Goal: Navigation & Orientation: Find specific page/section

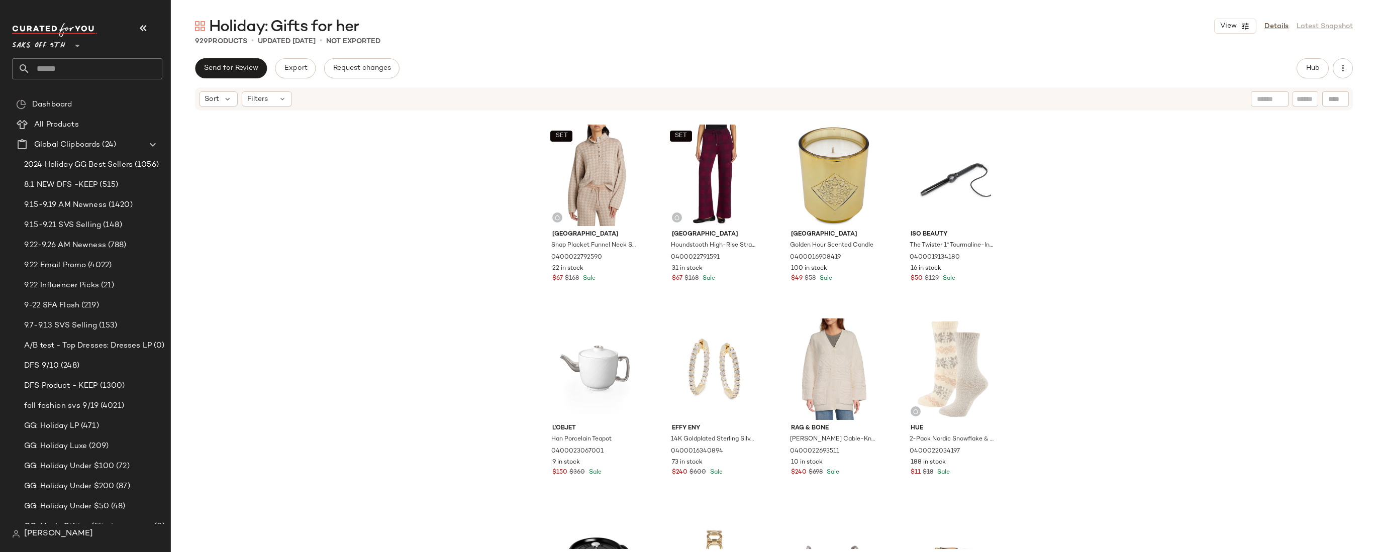
scroll to position [1551, 0]
click at [55, 48] on span "Saks OFF 5TH" at bounding box center [38, 43] width 53 height 18
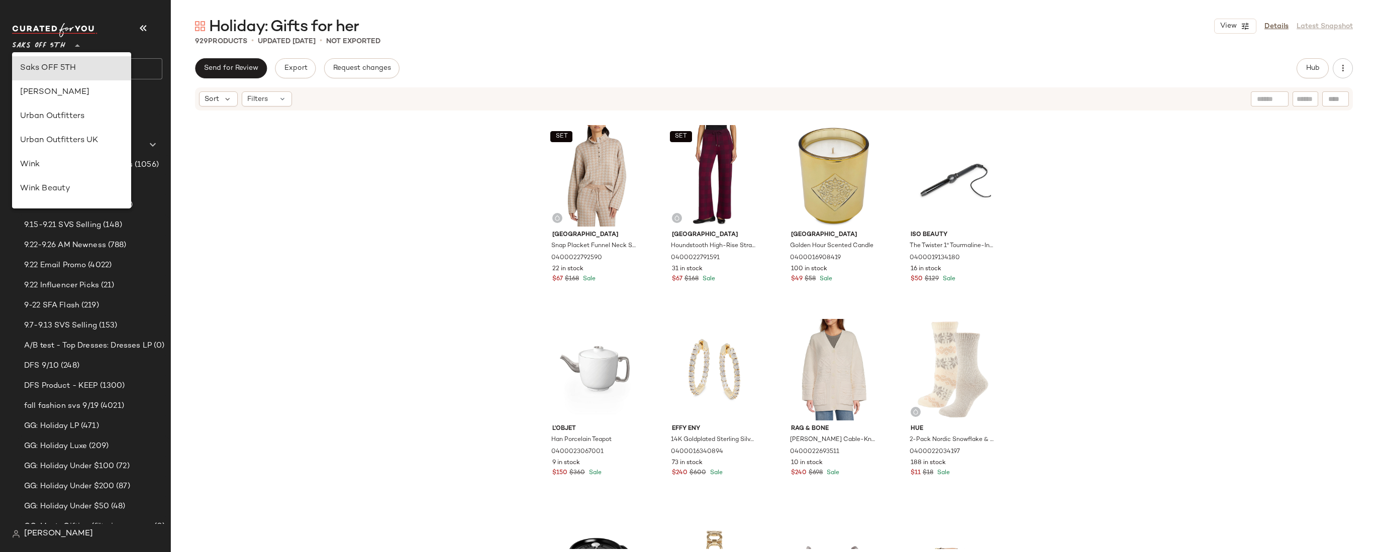
scroll to position [251, 0]
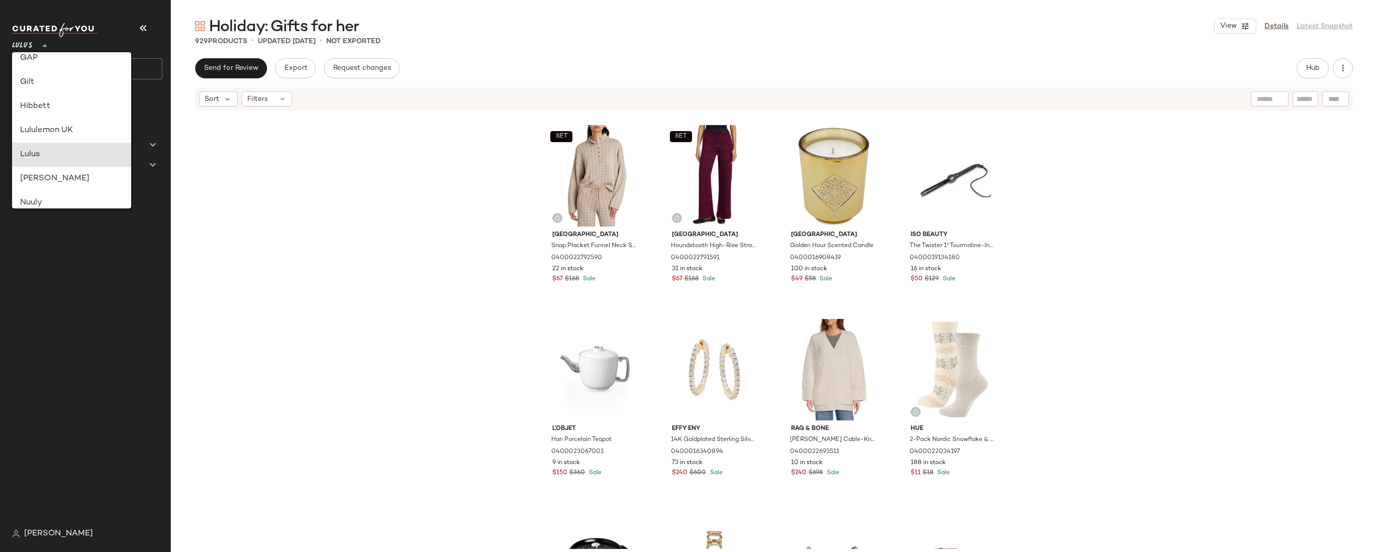
type input "**"
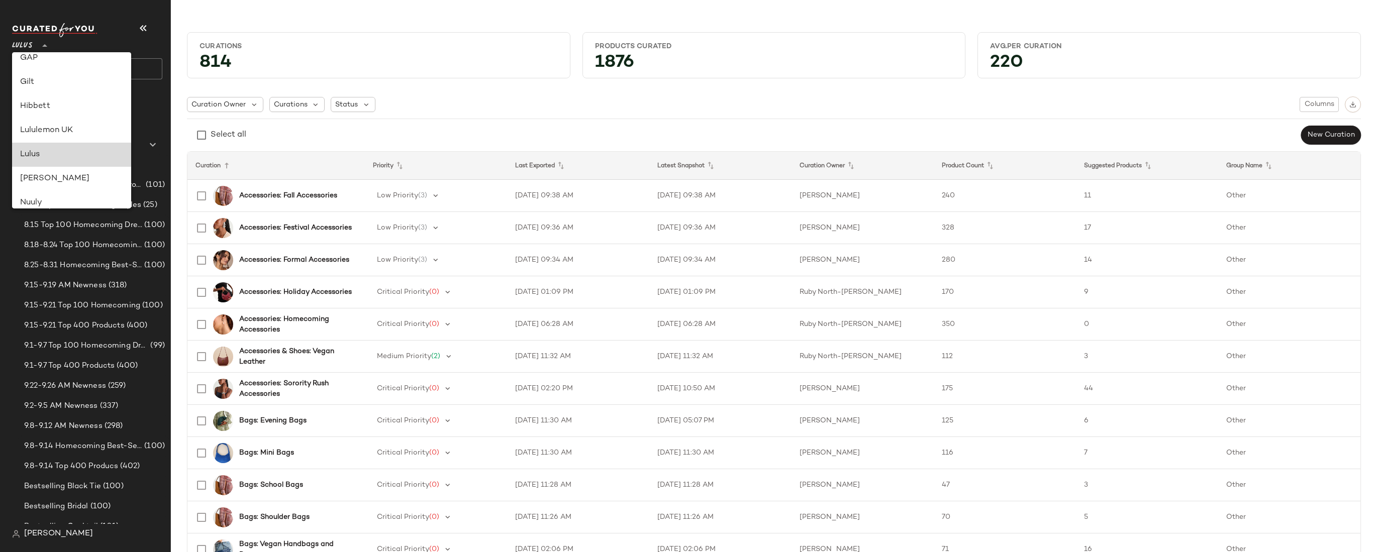
click at [44, 150] on div "Lulus" at bounding box center [71, 155] width 103 height 12
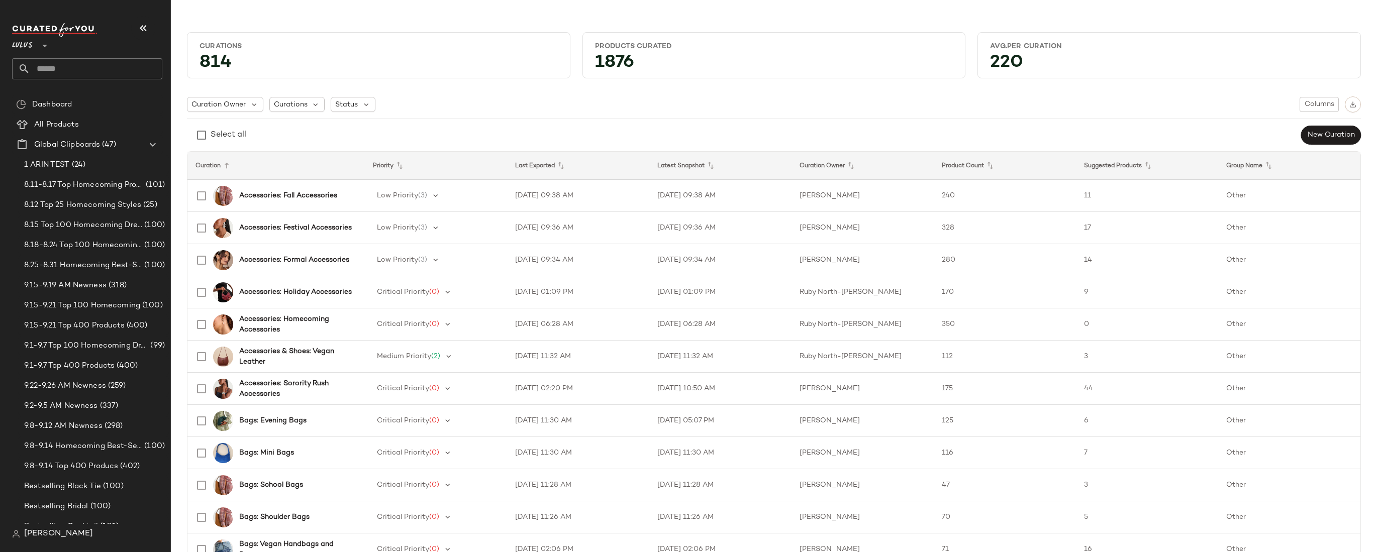
click at [892, 23] on div "Curations 814 Products Curated 1876 Avg.per Curation 220 Curation Owner Curatio…" at bounding box center [774, 284] width 1206 height 536
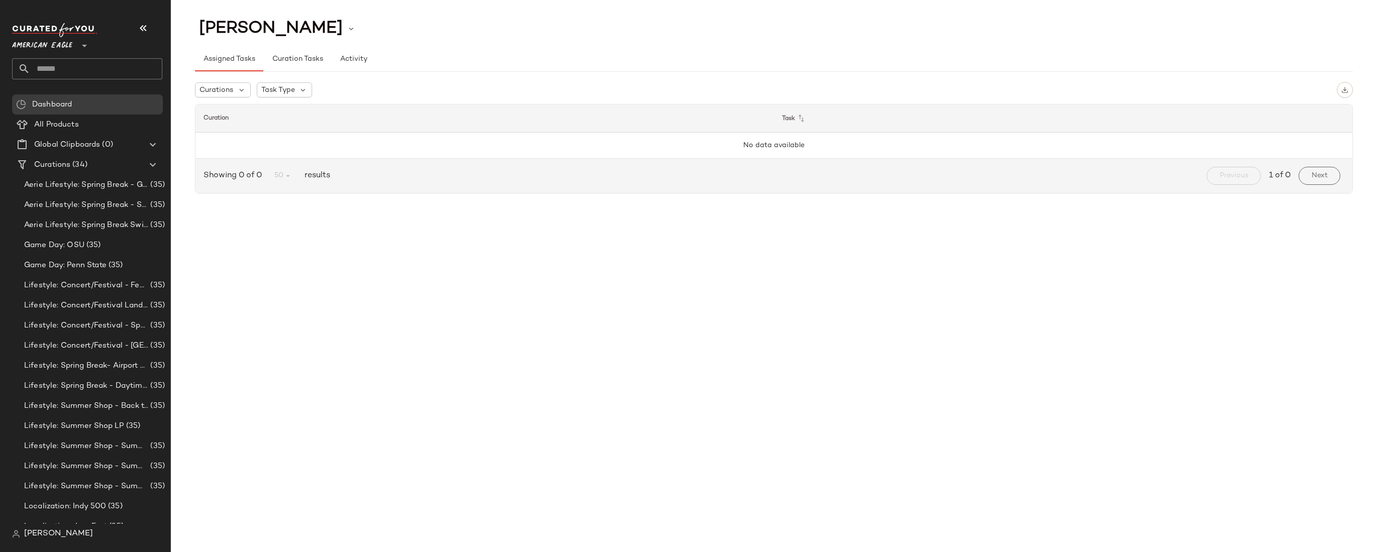
click at [494, 30] on div "[PERSON_NAME]" at bounding box center [773, 28] width 1157 height 25
